Goal: Book appointment/travel/reservation

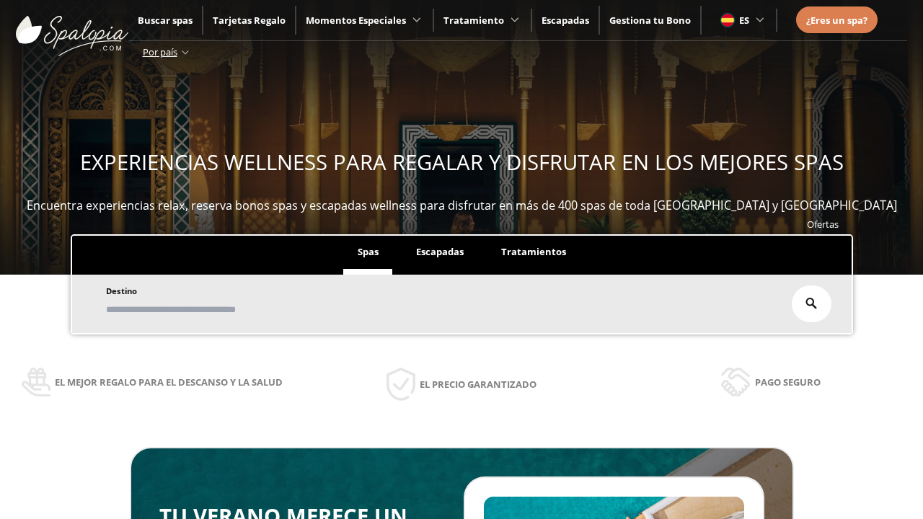
click at [440, 252] on span "Escapadas" at bounding box center [440, 251] width 48 height 13
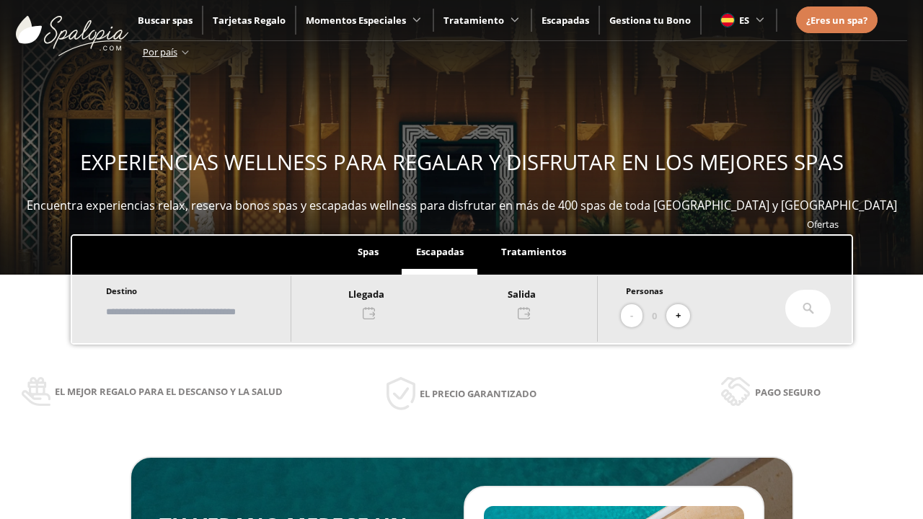
click at [203, 311] on input "text" at bounding box center [192, 311] width 180 height 25
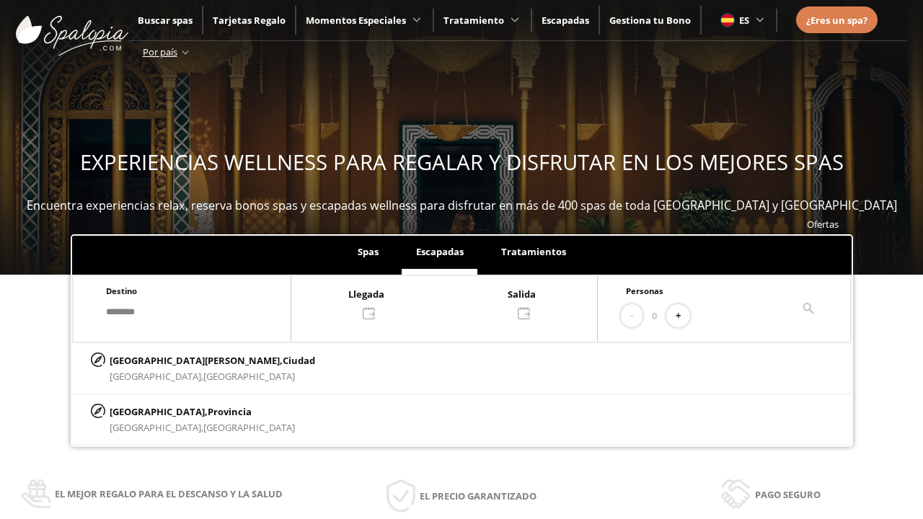
click at [459, 302] on div at bounding box center [444, 303] width 306 height 35
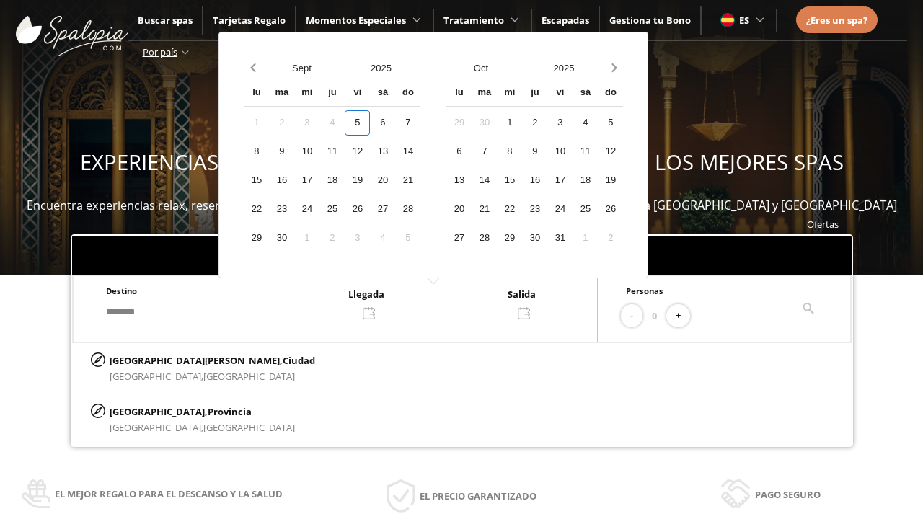
click at [420, 123] on div "7" at bounding box center [407, 122] width 25 height 25
click at [269, 151] on div "8" at bounding box center [256, 151] width 25 height 25
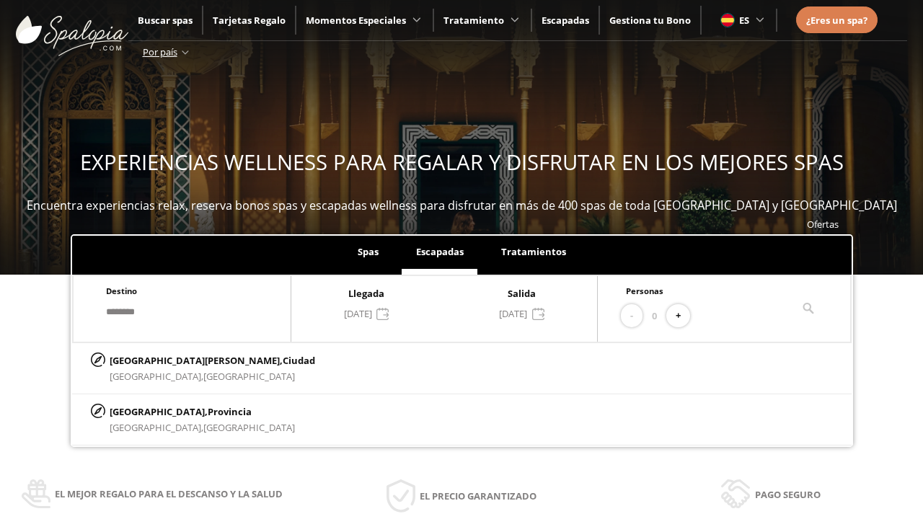
click at [683, 316] on button "+" at bounding box center [678, 316] width 24 height 24
click at [181, 360] on p "[GEOGRAPHIC_DATA][PERSON_NAME], [GEOGRAPHIC_DATA]" at bounding box center [212, 361] width 205 height 16
type input "**********"
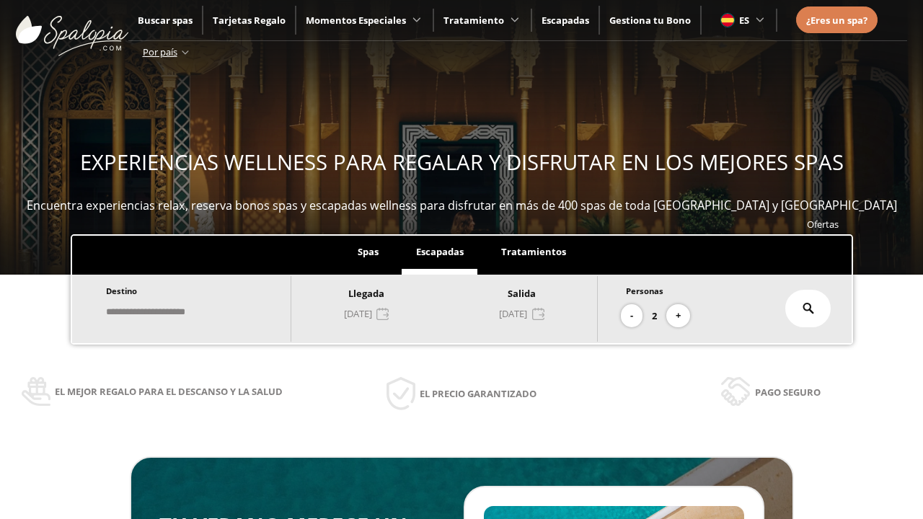
click at [808, 309] on icon at bounding box center [808, 309] width 12 height 12
